Goal: Task Accomplishment & Management: Manage account settings

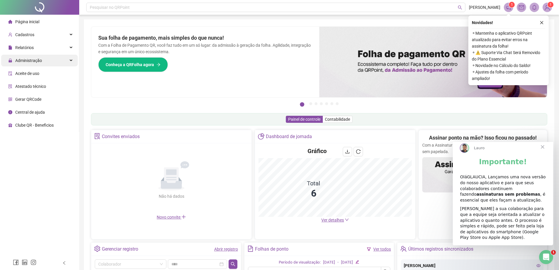
click at [45, 60] on div "Administração" at bounding box center [39, 61] width 77 height 12
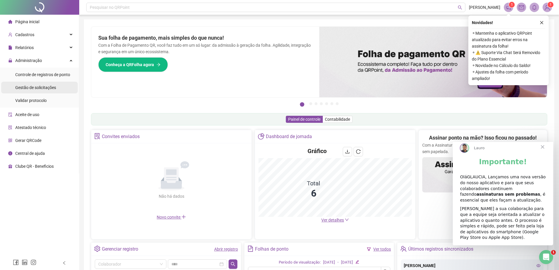
click at [41, 86] on span "Gestão de solicitações" at bounding box center [35, 87] width 41 height 5
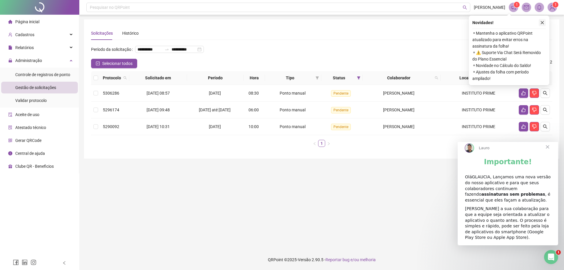
click at [542, 22] on icon "close" at bounding box center [542, 23] width 4 height 4
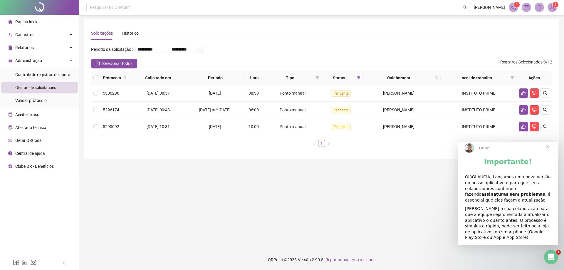
click at [547, 152] on span "Fechar" at bounding box center [547, 146] width 21 height 21
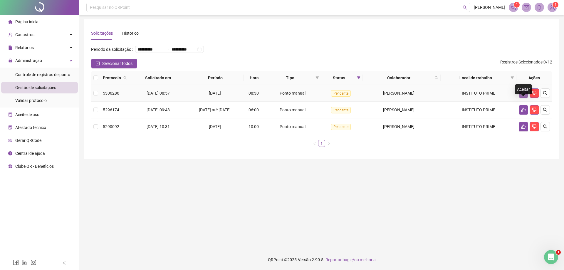
click at [525, 95] on icon "like" at bounding box center [523, 93] width 4 height 4
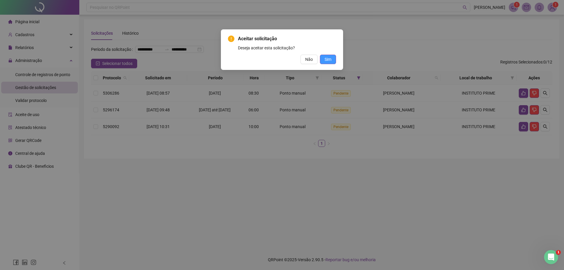
click at [326, 60] on span "Sim" at bounding box center [327, 59] width 7 height 6
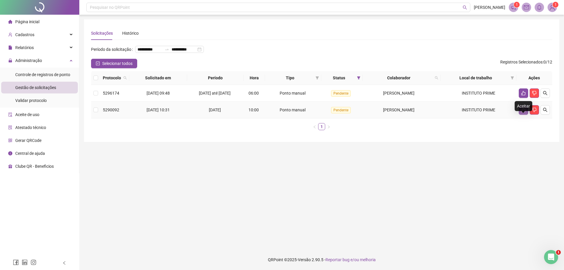
click at [524, 112] on icon "like" at bounding box center [523, 109] width 5 height 5
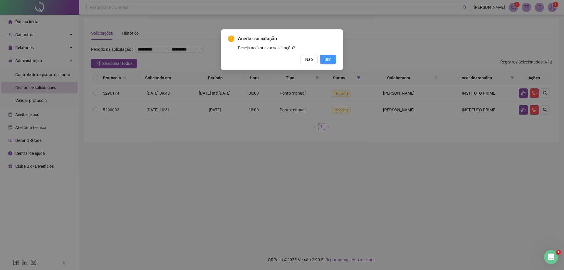
click at [324, 60] on button "Sim" at bounding box center [328, 59] width 16 height 9
